Goal: Obtain resource: Obtain resource

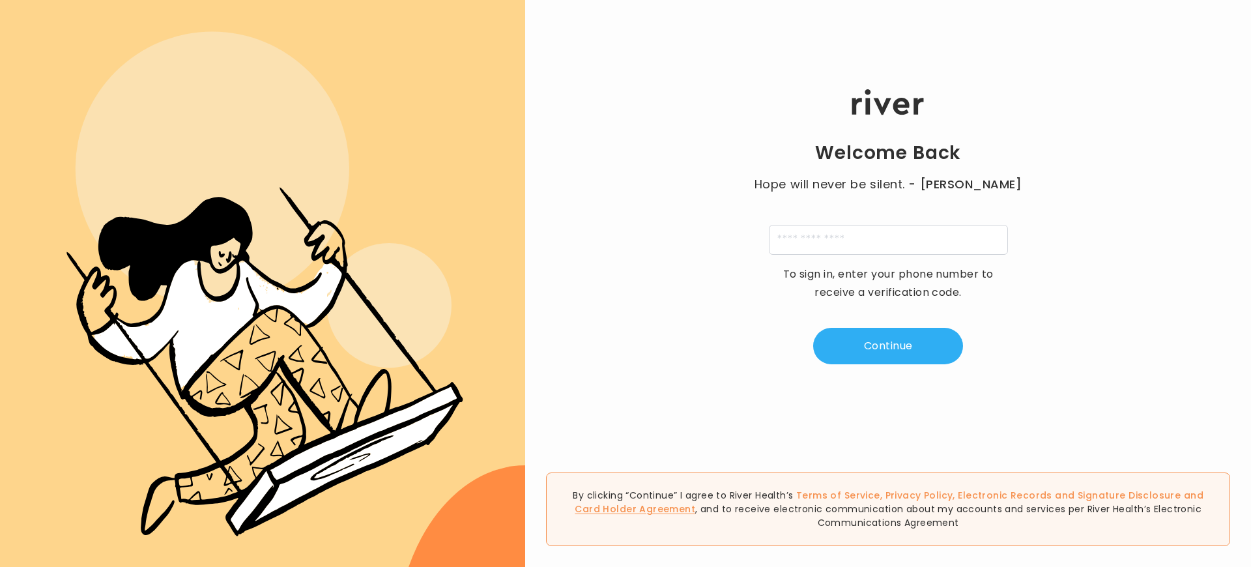
click at [695, 502] on link "Card Holder Agreement" at bounding box center [635, 508] width 121 height 13
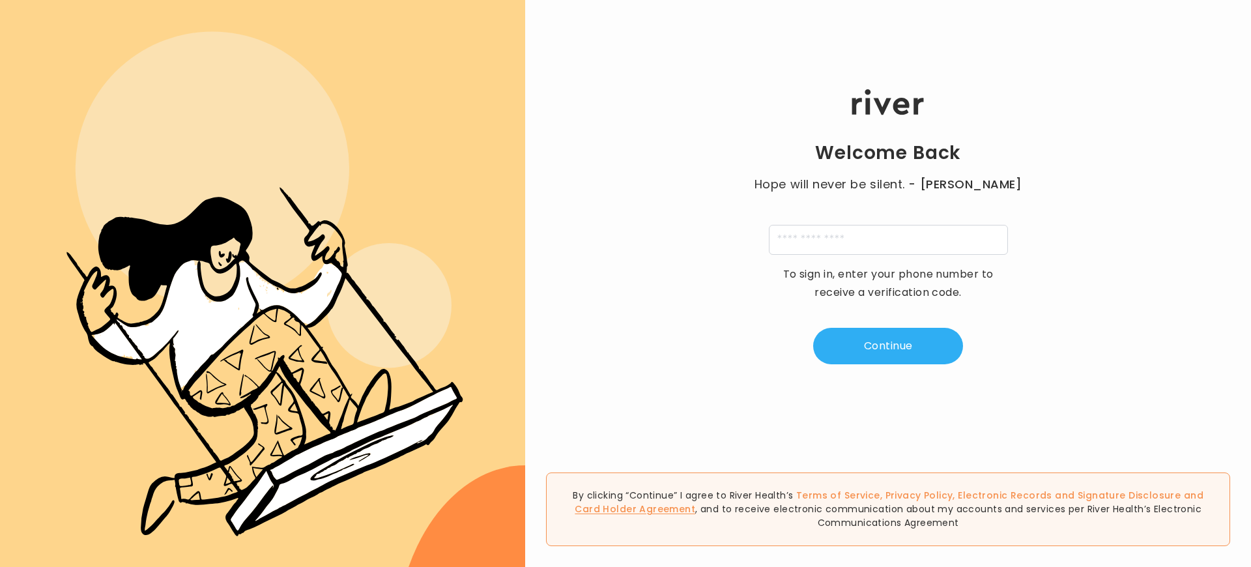
click at [695, 502] on link "Card Holder Agreement" at bounding box center [635, 508] width 121 height 13
